Goal: Transaction & Acquisition: Purchase product/service

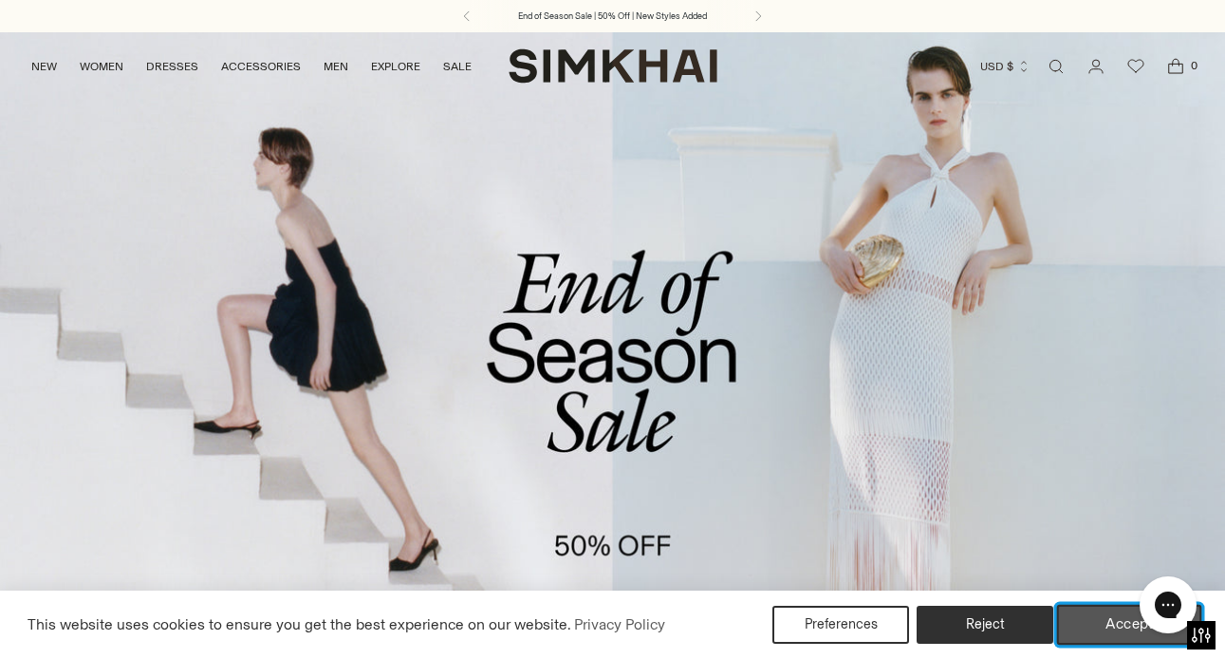
click at [1108, 620] on button "Accept" at bounding box center [1129, 625] width 145 height 40
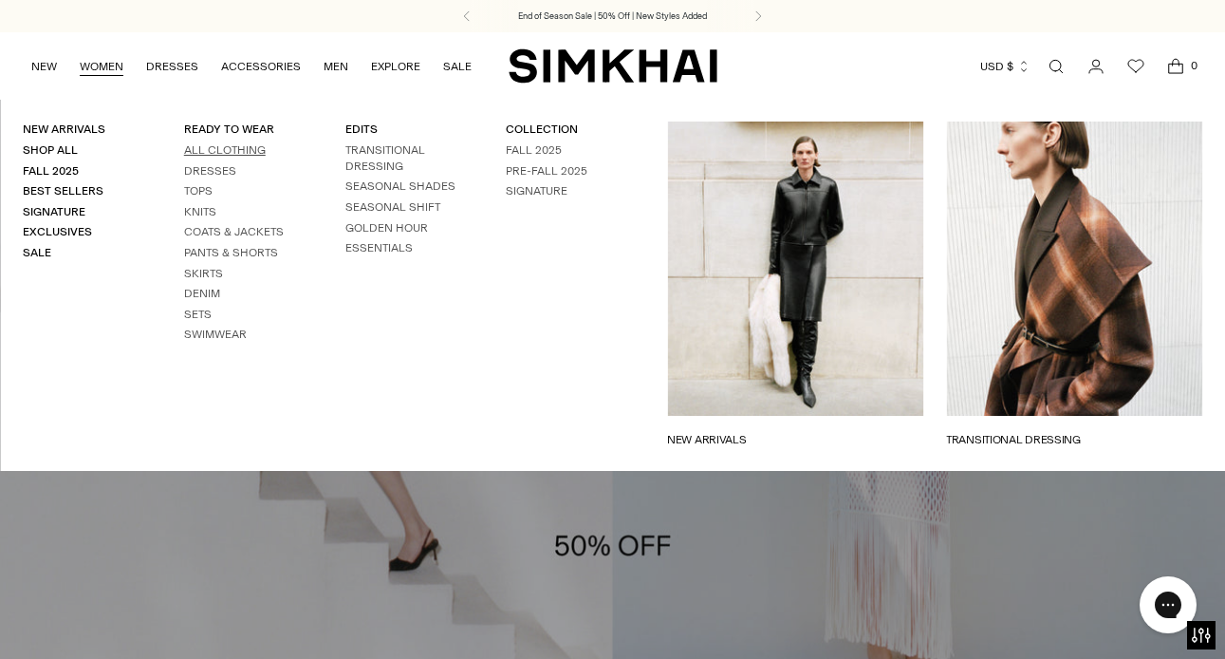
click at [201, 148] on link "All Clothing" at bounding box center [225, 149] width 82 height 13
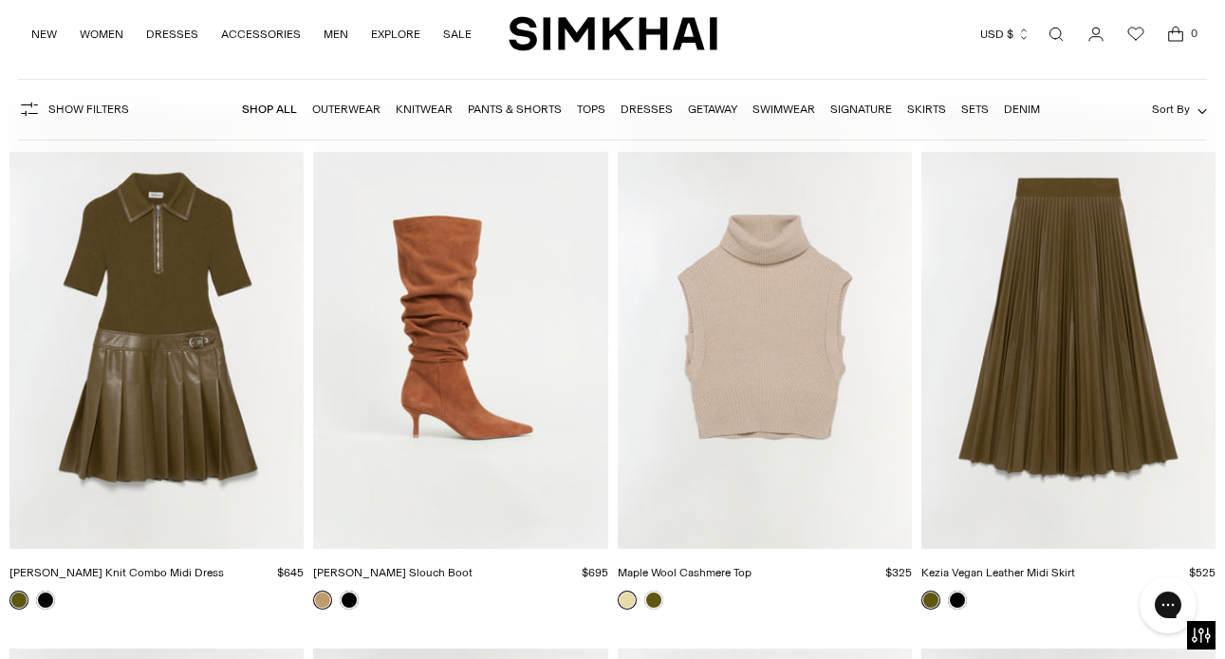
scroll to position [12616, 0]
click at [0, 0] on img "Kezia Vegan Leather Midi Skirt" at bounding box center [0, 0] width 0 height 0
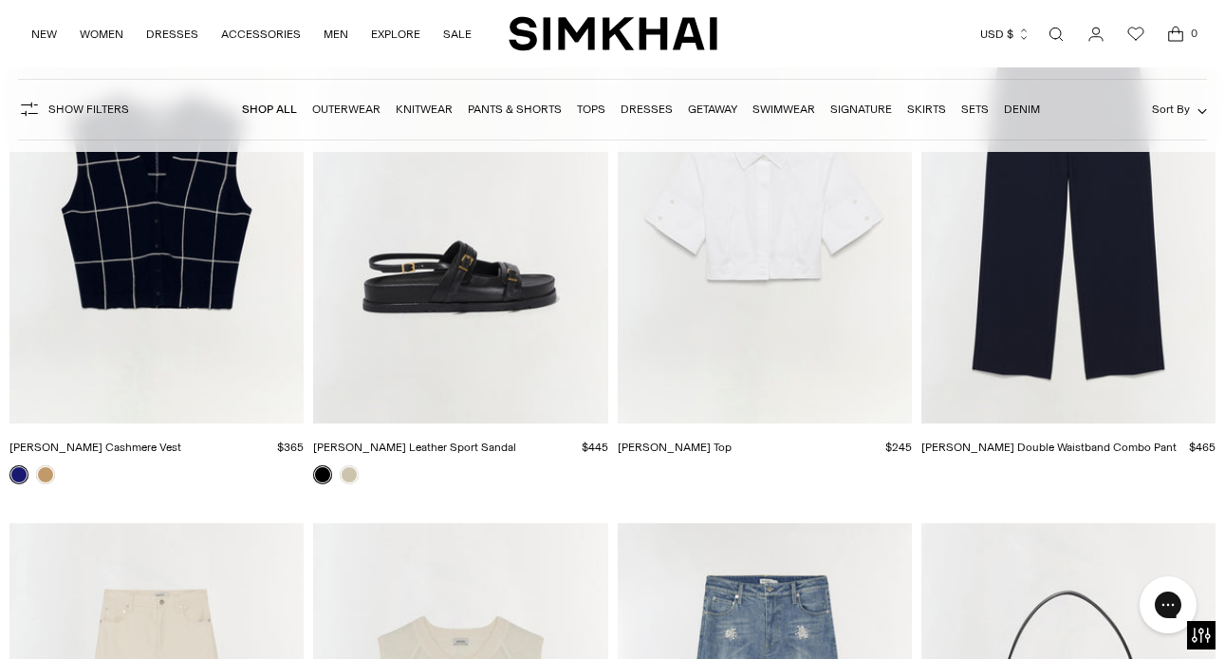
scroll to position [23568, 0]
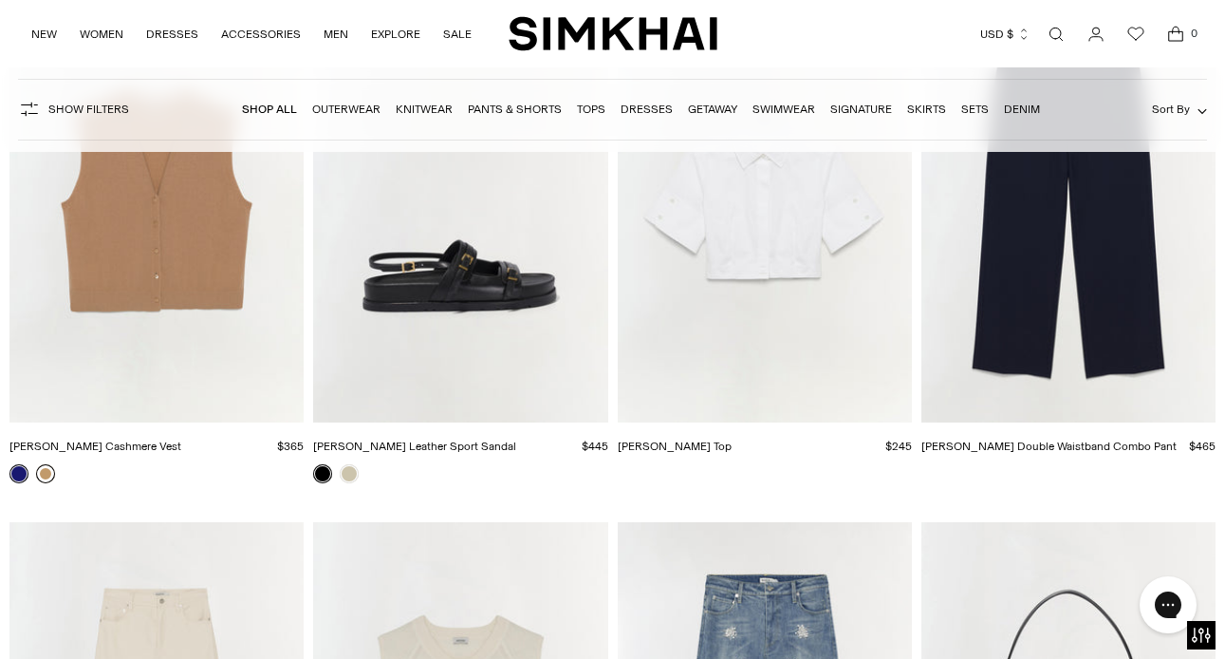
click at [42, 473] on link at bounding box center [45, 473] width 19 height 19
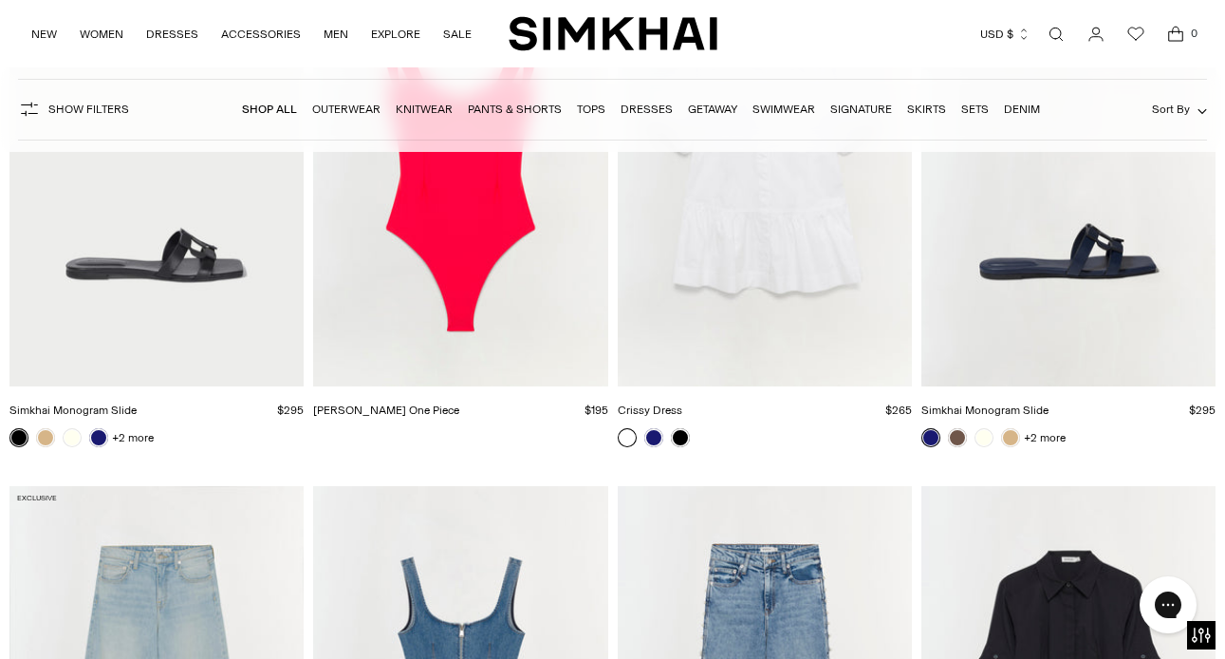
scroll to position [40307, 0]
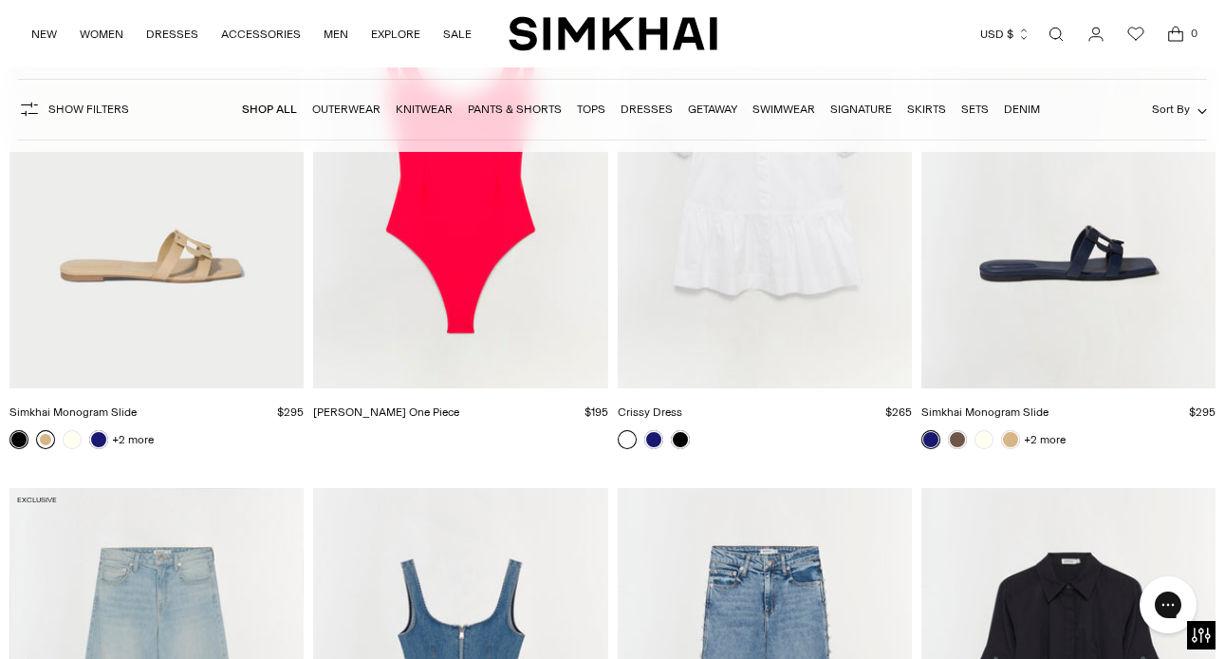
click at [47, 437] on link at bounding box center [45, 439] width 19 height 19
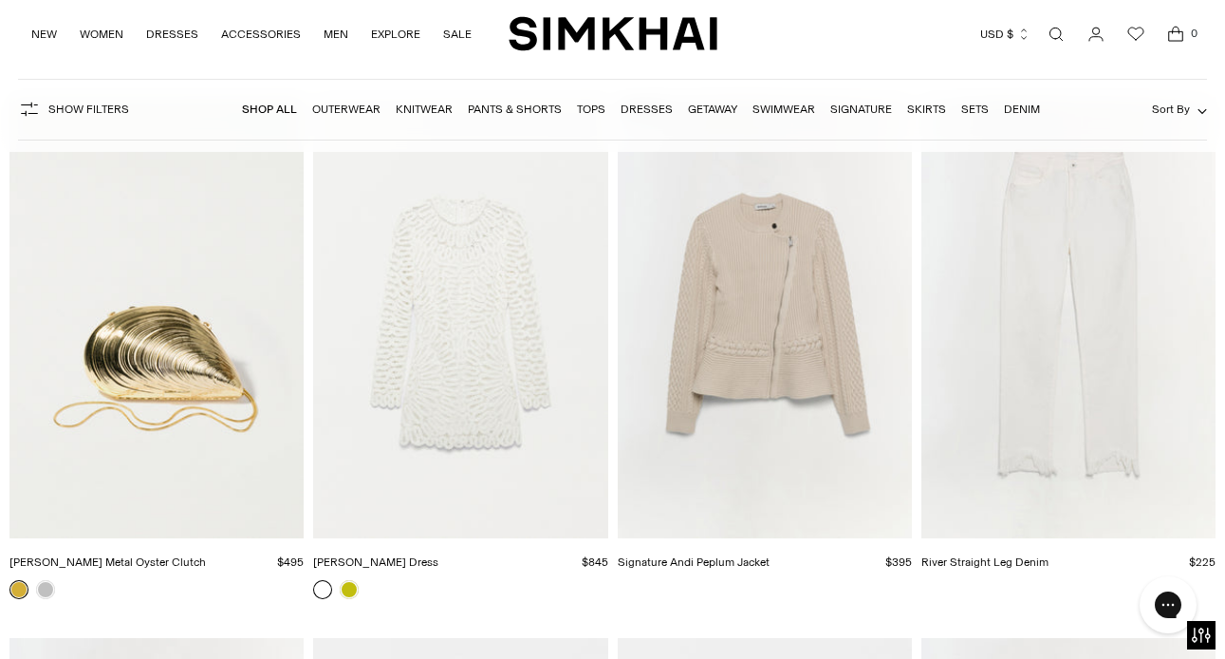
scroll to position [59644, 0]
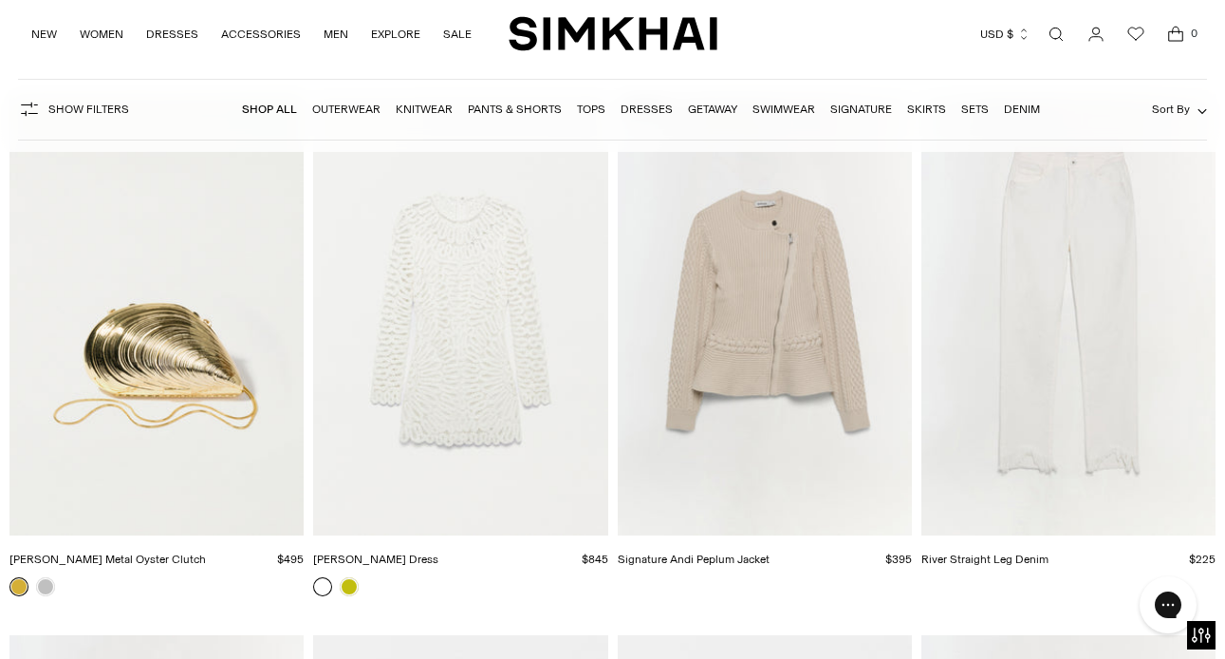
click at [0, 0] on img "Signature Andi Peplum Jacket" at bounding box center [0, 0] width 0 height 0
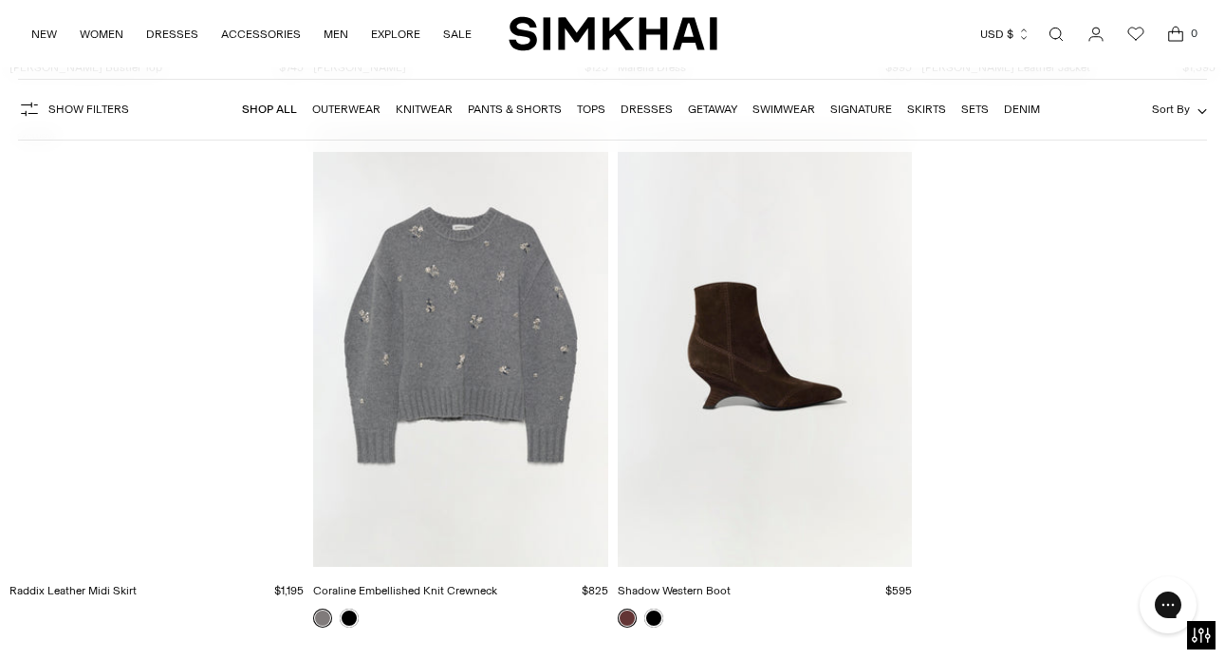
scroll to position [68761, 0]
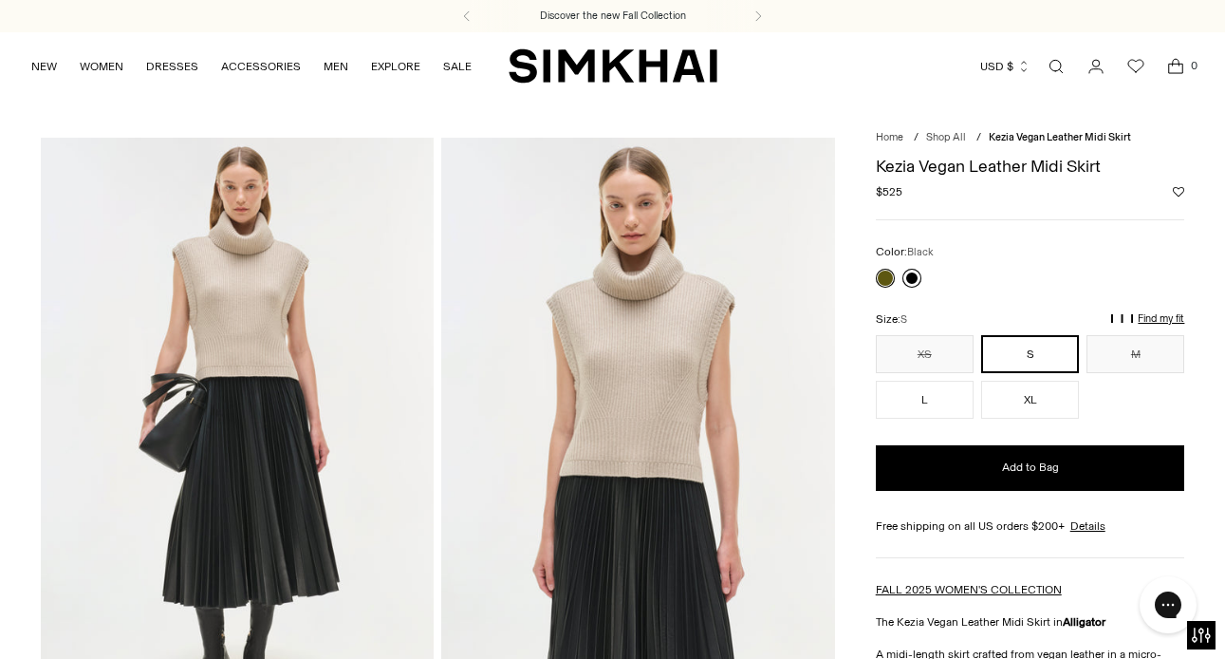
click at [910, 275] on link at bounding box center [912, 278] width 19 height 19
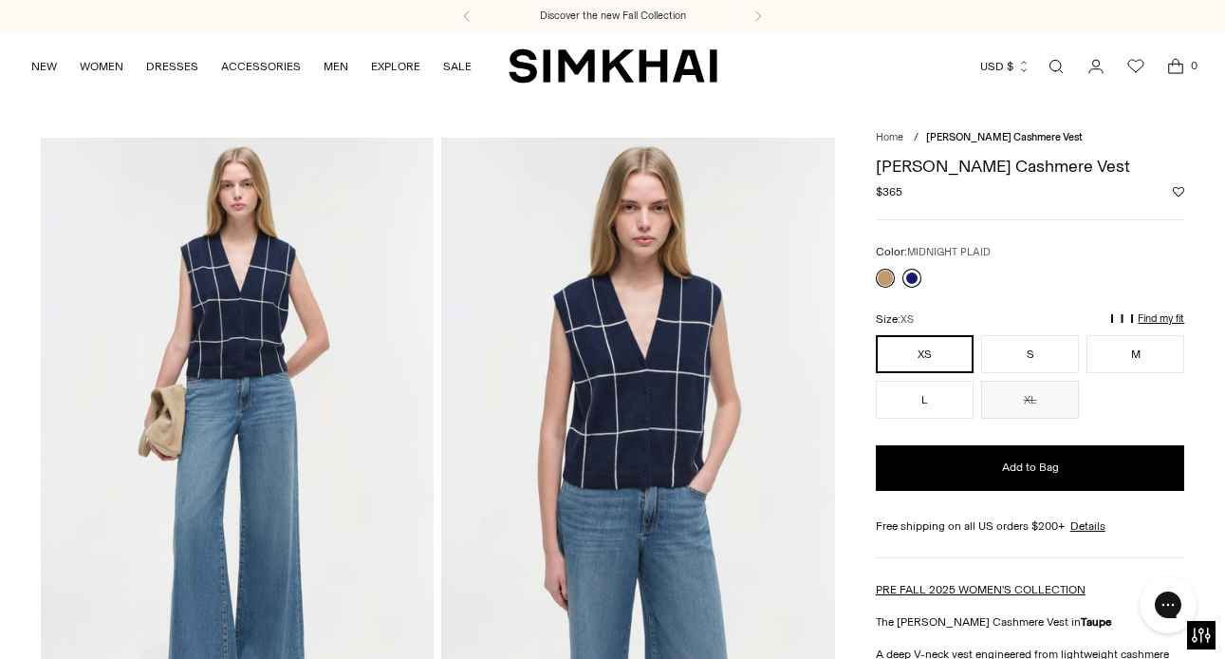
click at [908, 277] on link at bounding box center [912, 278] width 19 height 19
